Goal: Task Accomplishment & Management: Manage account settings

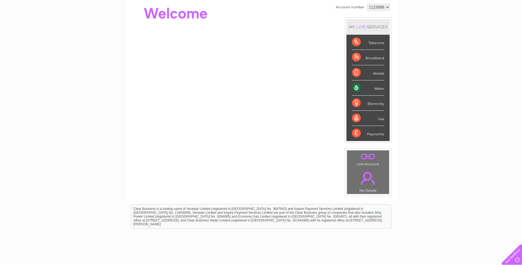
scroll to position [28, 0]
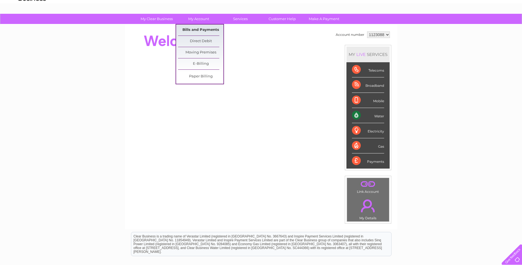
click at [200, 29] on link "Bills and Payments" at bounding box center [200, 30] width 45 height 11
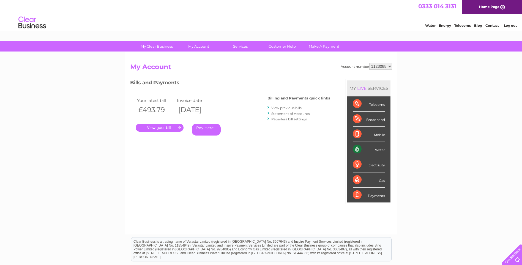
click at [167, 128] on link "." at bounding box center [160, 128] width 48 height 8
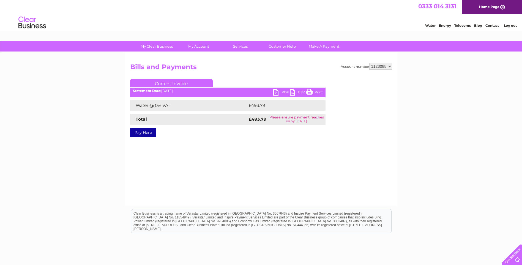
click at [280, 90] on link "PDF" at bounding box center [281, 93] width 17 height 8
